Goal: Transaction & Acquisition: Subscribe to service/newsletter

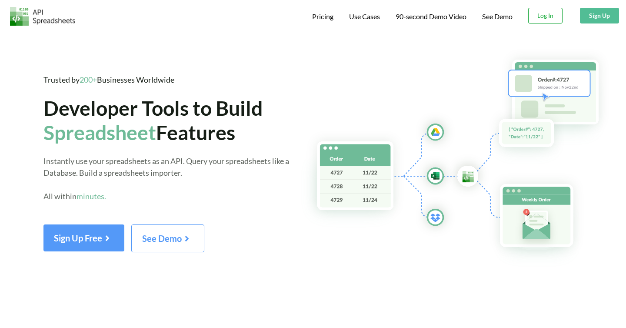
click at [542, 21] on button "Log In" at bounding box center [545, 16] width 34 height 16
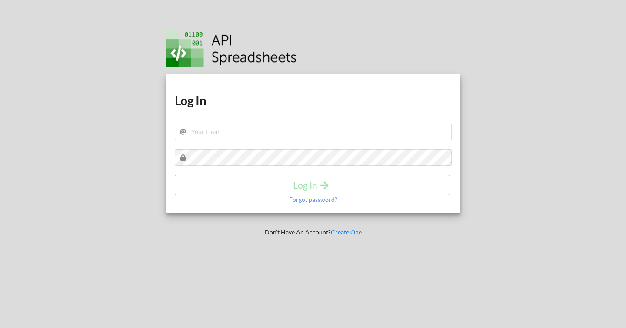
click at [121, 127] on div at bounding box center [73, 164] width 160 height 328
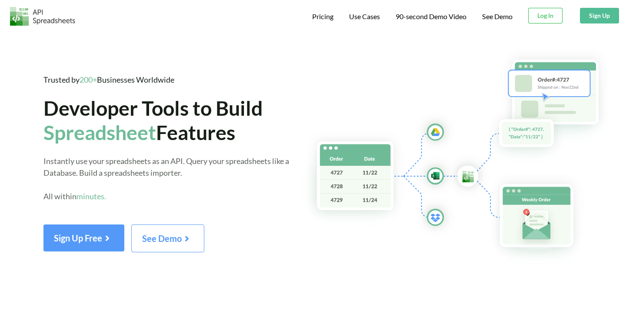
click at [590, 19] on button "Sign Up" at bounding box center [599, 16] width 39 height 16
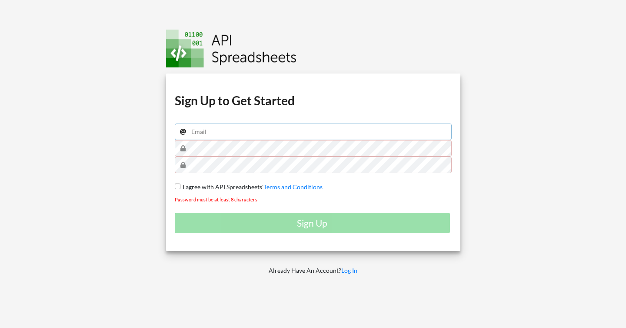
click at [234, 131] on input "email" at bounding box center [313, 131] width 277 height 17
type input "julien.adrien.web@gmail.com"
click at [193, 186] on span "I agree with API Spreadsheets'" at bounding box center [221, 186] width 83 height 7
click at [180, 186] on input "I agree with API Spreadsheets' Terms and Conditions" at bounding box center [178, 186] width 6 height 6
checkbox input "true"
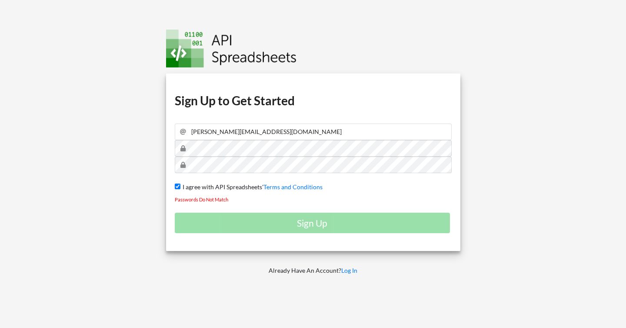
click at [284, 225] on div "Sign Up" at bounding box center [313, 223] width 277 height 20
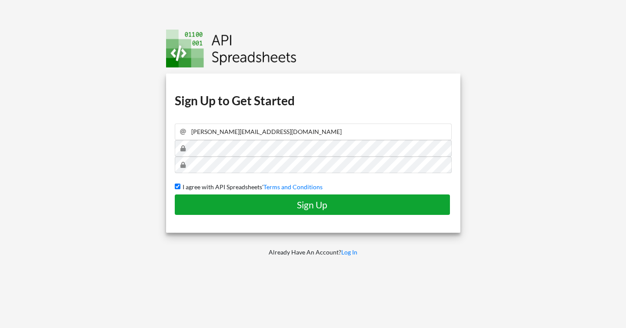
click at [272, 202] on h4 "Sign Up" at bounding box center [312, 204] width 257 height 11
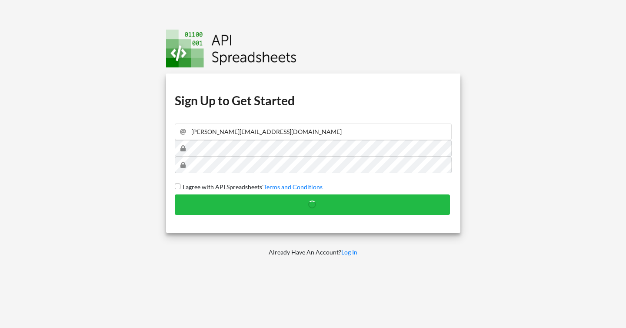
checkbox input "false"
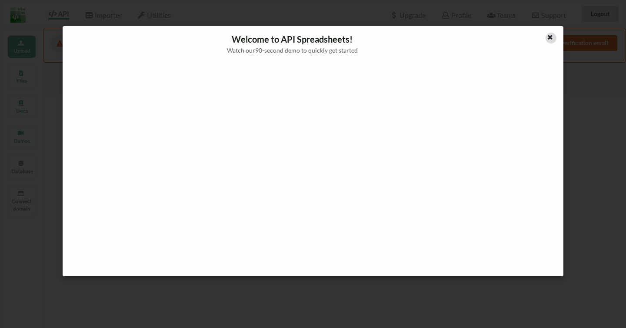
click at [553, 37] on icon at bounding box center [550, 36] width 7 height 6
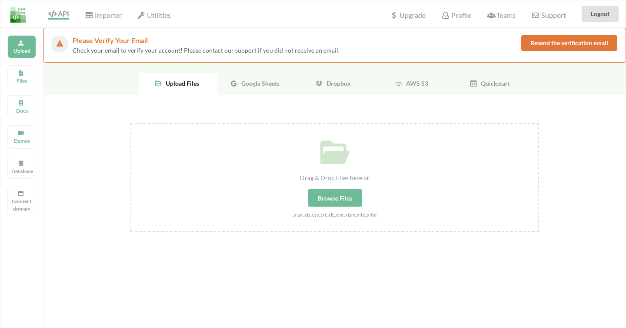
click at [332, 193] on div "Browse Files" at bounding box center [335, 197] width 54 height 17
click at [130, 123] on input "Drag & Drop Files here or Browse Files .xlsx,.xls,.csv,.txt,.xlt,.xlm,.xlsm,.xl…" at bounding box center [130, 123] width 0 height 0
click at [260, 79] on div "Google Sheets" at bounding box center [256, 84] width 78 height 22
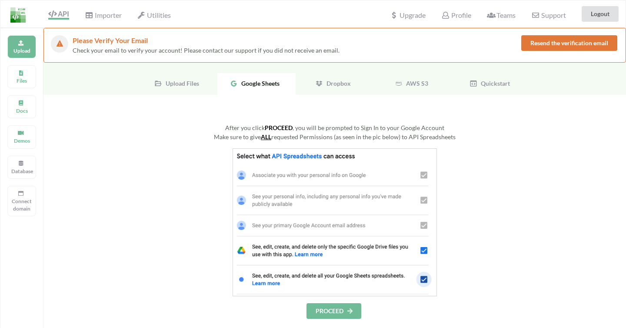
click at [333, 308] on button "PROCEED" at bounding box center [334, 311] width 55 height 16
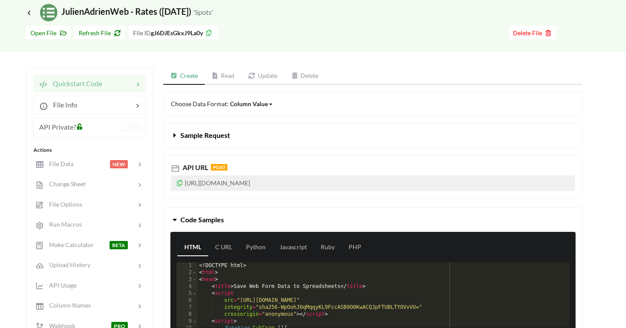
scroll to position [77, 0]
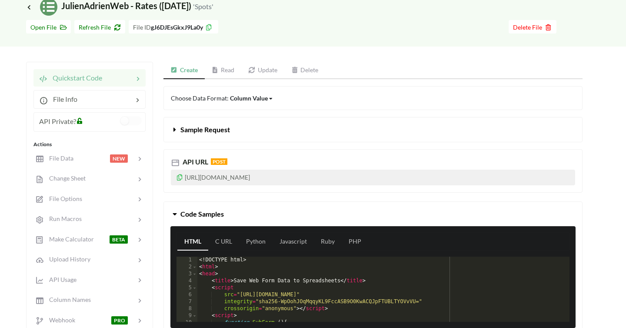
click at [220, 72] on link "Read" at bounding box center [223, 70] width 37 height 17
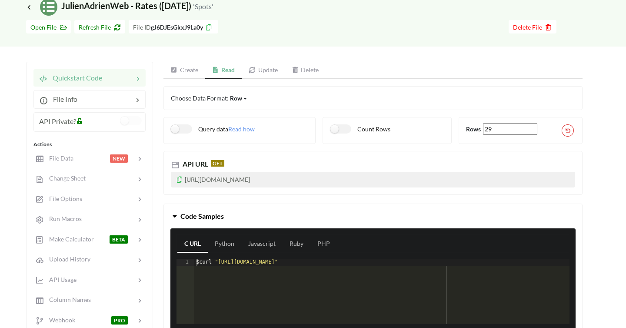
click at [261, 177] on p "https://api.apispreadsheets.com/data/gJ6DJEsGkxJ9La0y/" at bounding box center [373, 180] width 404 height 16
copy p "https://api.apispreadsheets.com/data/gJ6DJEsGkxJ9La0y/"
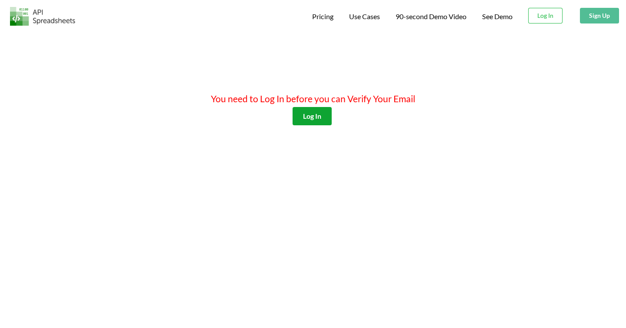
click at [310, 118] on button "Log In" at bounding box center [312, 116] width 39 height 18
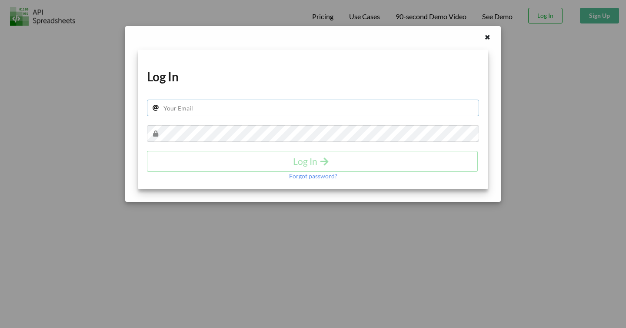
click at [230, 107] on input "text" at bounding box center [313, 108] width 332 height 17
type input "julien.adrien.web@gmail.com"
click at [311, 164] on h4 "Log In" at bounding box center [312, 161] width 313 height 11
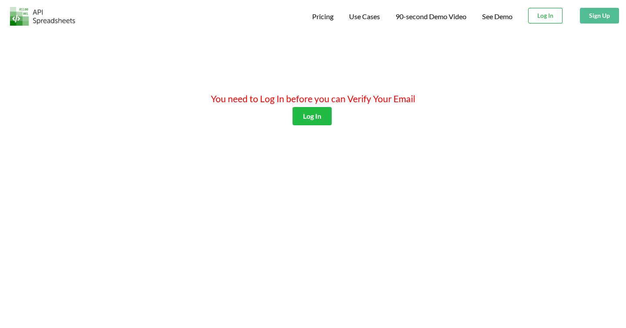
click at [542, 16] on button "Log In" at bounding box center [545, 16] width 34 height 16
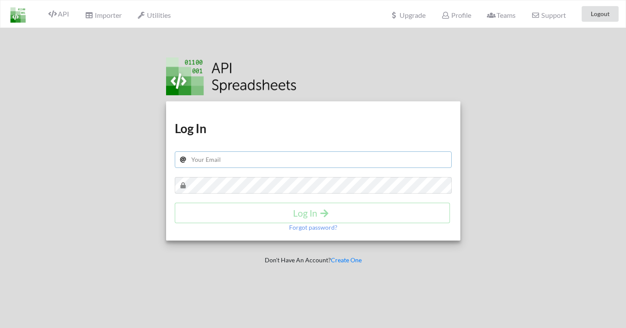
click at [213, 157] on input "text" at bounding box center [313, 159] width 277 height 17
type input "[PERSON_NAME][EMAIL_ADDRESS][DOMAIN_NAME]"
click at [288, 216] on h4 "Log In" at bounding box center [312, 212] width 257 height 11
